Goal: Navigation & Orientation: Find specific page/section

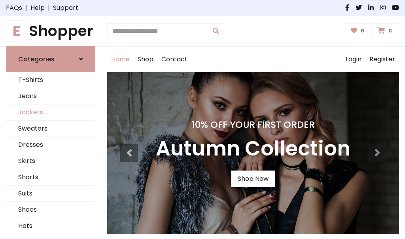
click at [51, 112] on link "Jackets" at bounding box center [50, 113] width 89 height 16
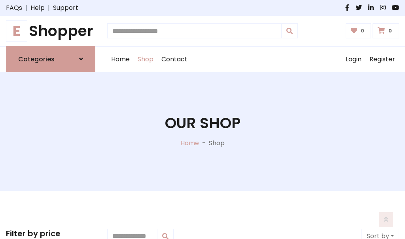
scroll to position [358, 0]
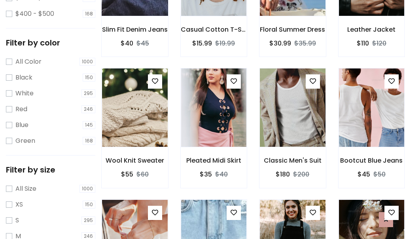
scroll to position [40, 0]
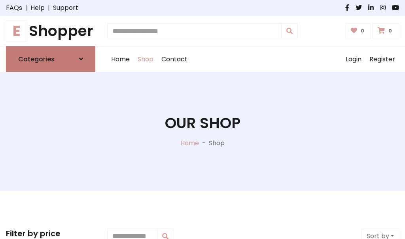
click at [51, 59] on h6 "Categories" at bounding box center [36, 59] width 36 height 8
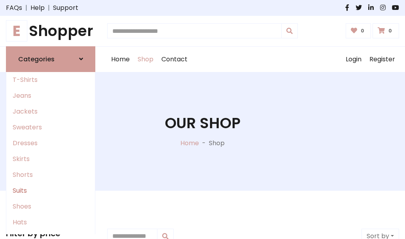
click at [51, 190] on link "Suits" at bounding box center [50, 191] width 89 height 16
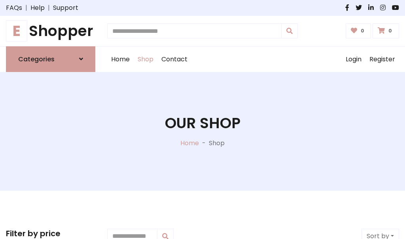
scroll to position [572, 0]
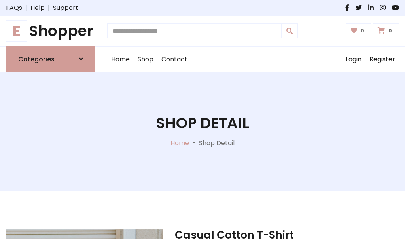
scroll to position [740, 0]
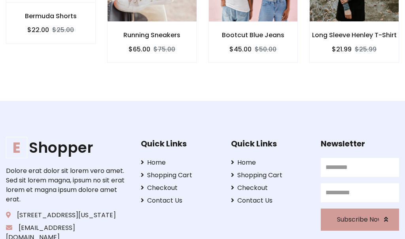
scroll to position [739, 0]
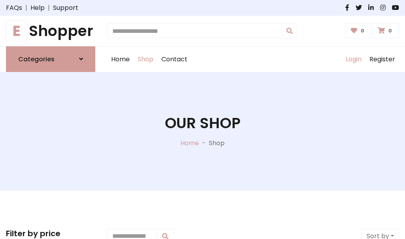
click at [354, 59] on link "Login" at bounding box center [354, 59] width 24 height 25
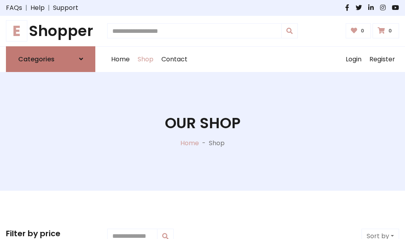
click at [81, 59] on icon at bounding box center [81, 59] width 4 height 6
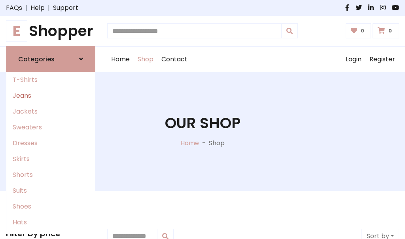
click at [51, 95] on link "Jeans" at bounding box center [50, 96] width 89 height 16
